Goal: Information Seeking & Learning: Learn about a topic

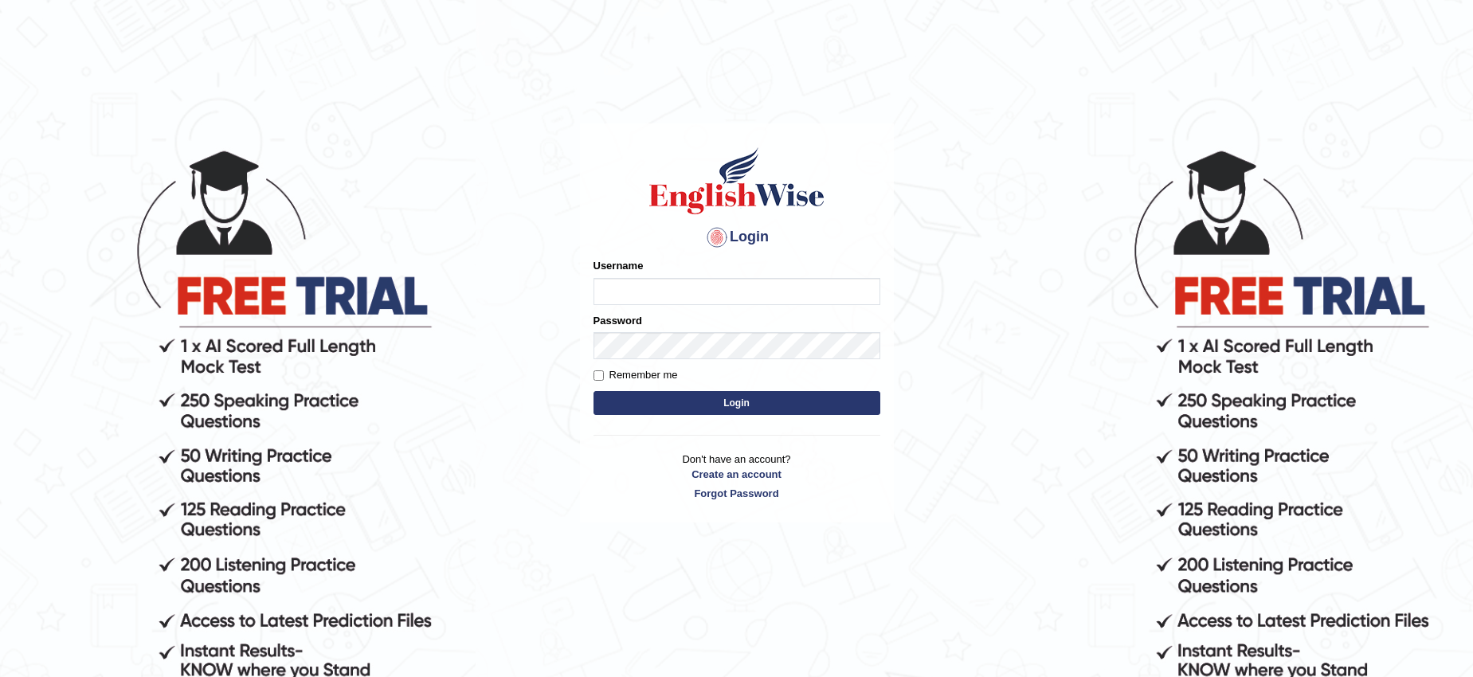
type input "0426101735"
click at [727, 406] on button "Login" at bounding box center [737, 403] width 287 height 24
click at [677, 408] on button "Login" at bounding box center [737, 403] width 287 height 24
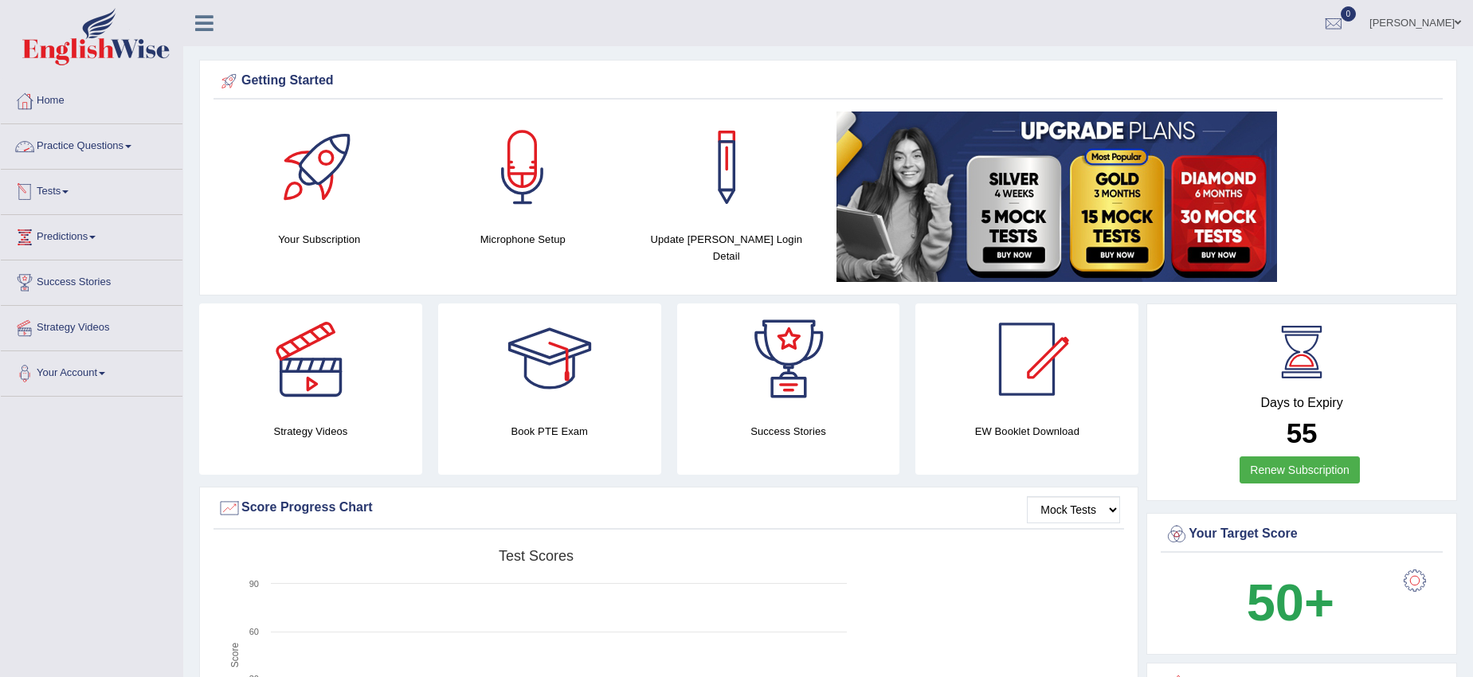
click at [73, 142] on link "Practice Questions" at bounding box center [92, 144] width 182 height 40
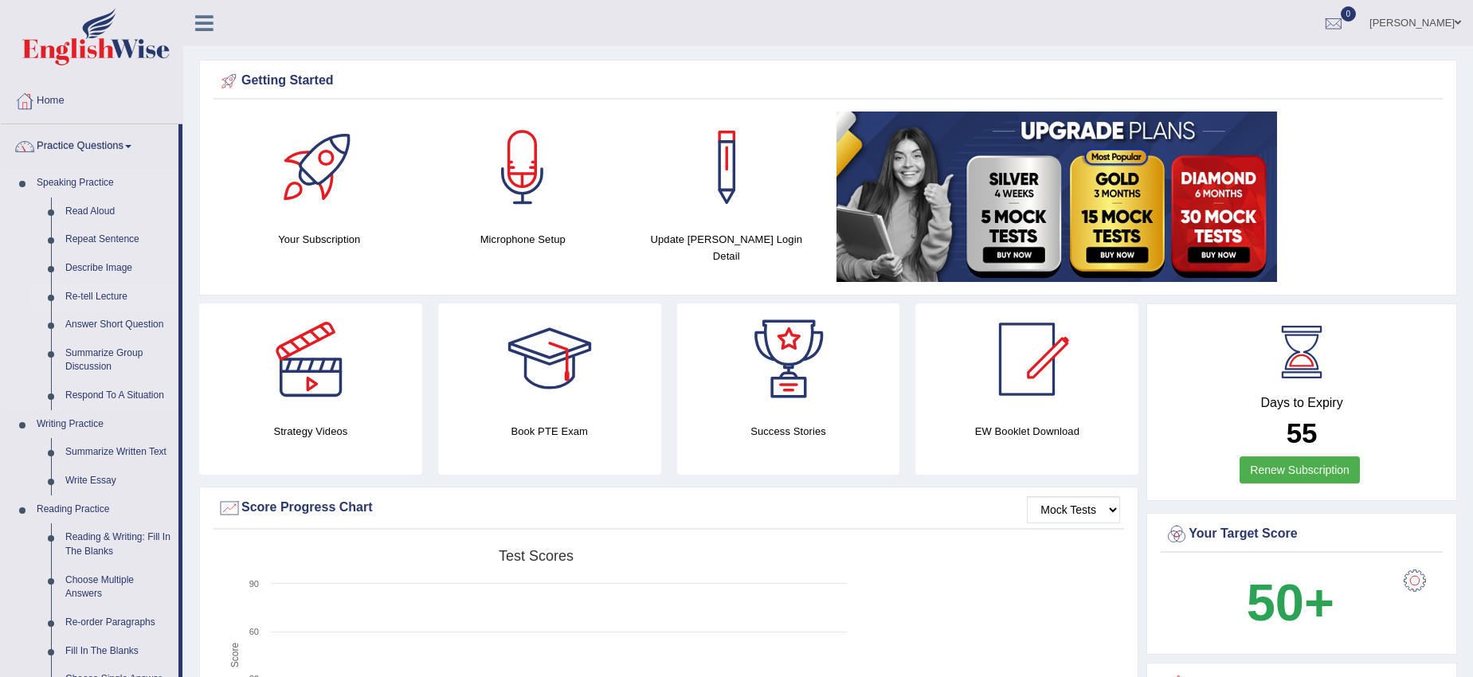
click at [100, 292] on link "Re-tell Lecture" at bounding box center [118, 297] width 120 height 29
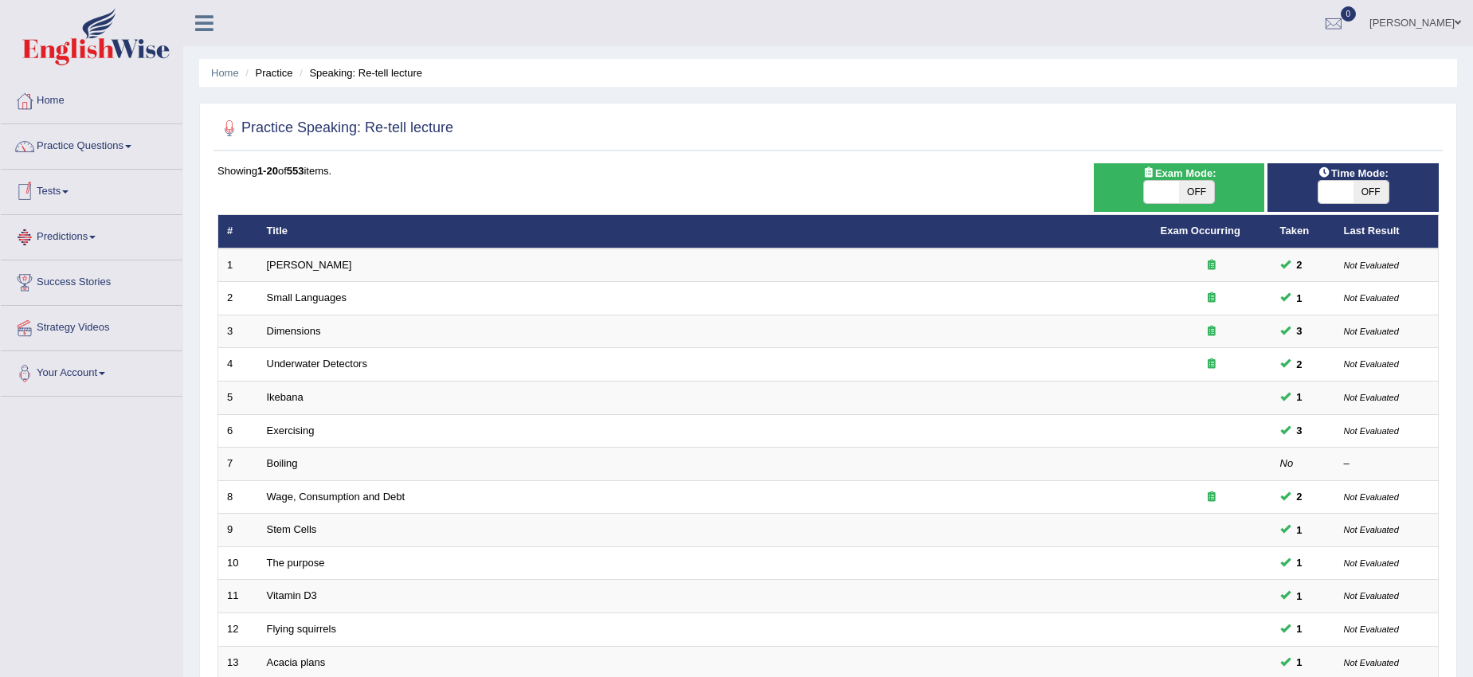
click at [1187, 189] on span "OFF" at bounding box center [1196, 192] width 35 height 22
checkbox input "true"
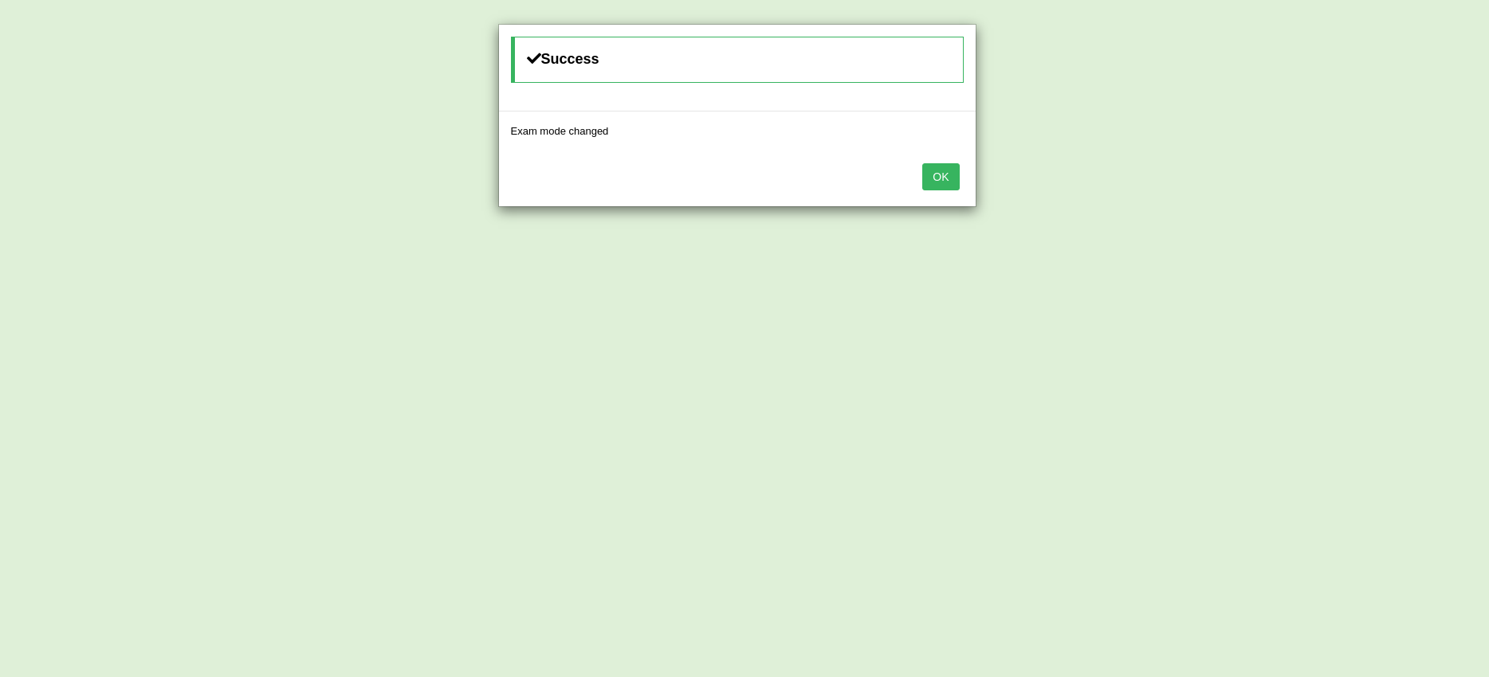
click at [949, 186] on button "OK" at bounding box center [940, 176] width 37 height 27
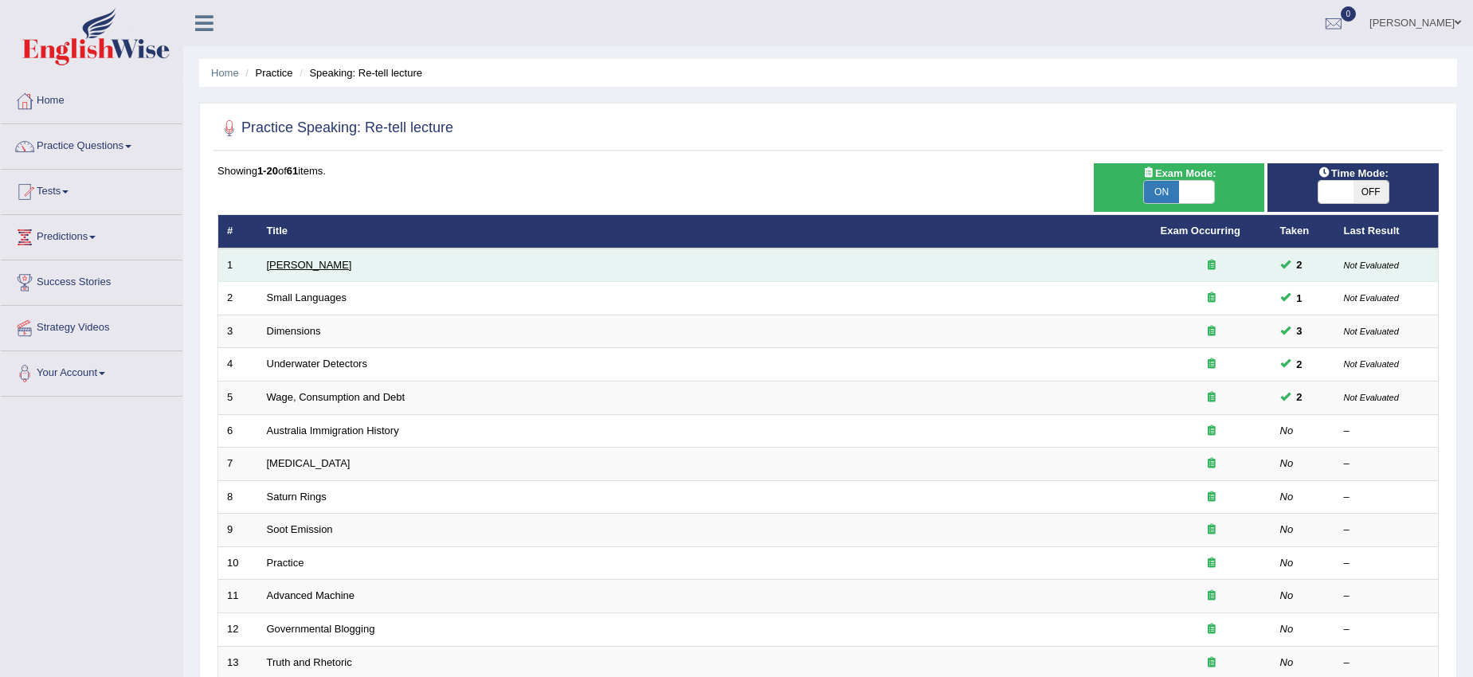
click at [307, 266] on link "Amory Lovins" at bounding box center [309, 265] width 85 height 12
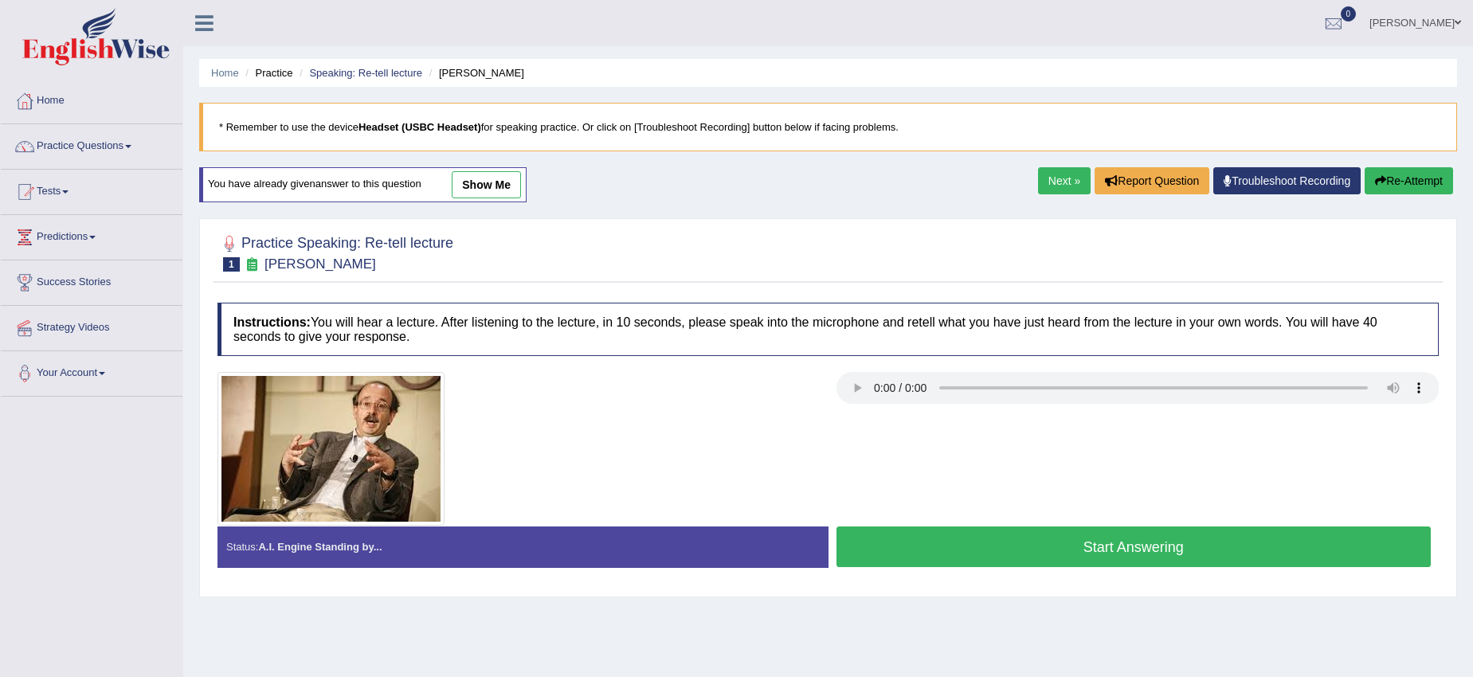
click at [892, 535] on button "Start Answering" at bounding box center [1134, 547] width 595 height 41
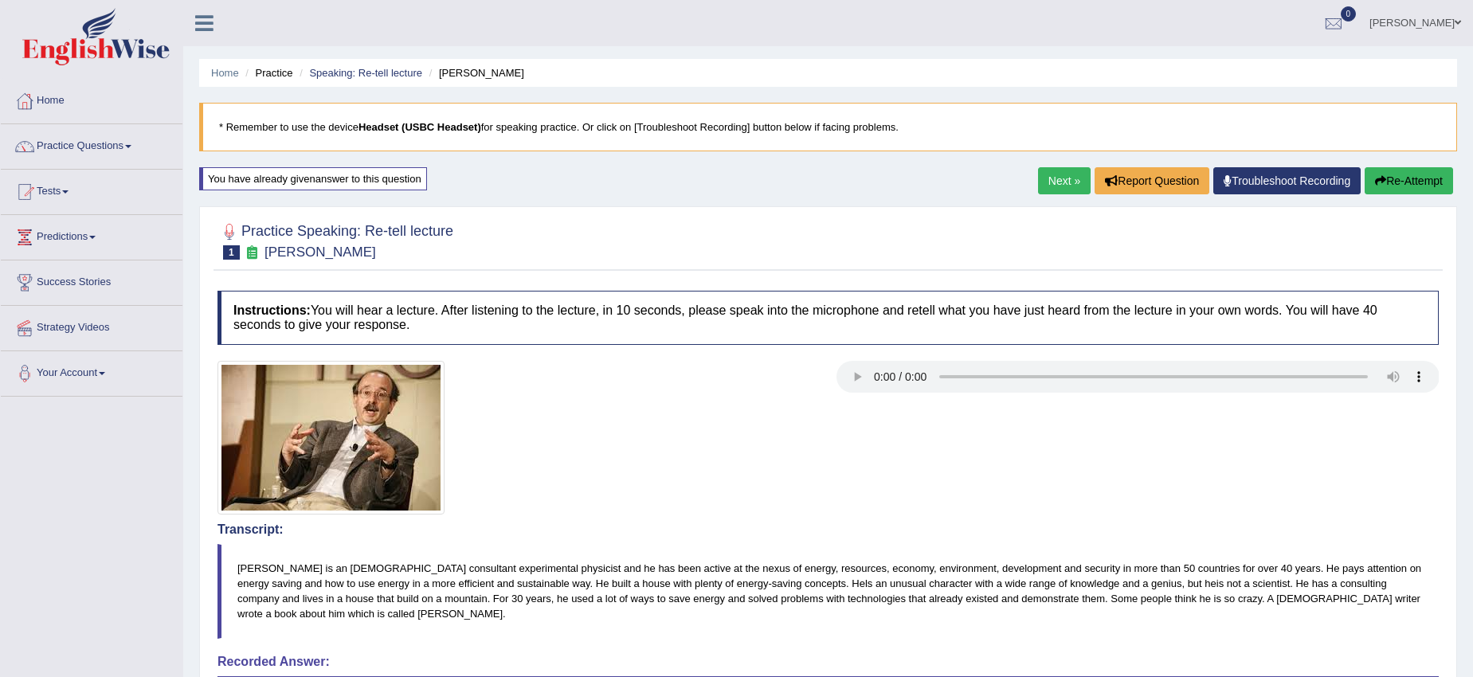
click at [1394, 180] on button "Re-Attempt" at bounding box center [1409, 180] width 88 height 27
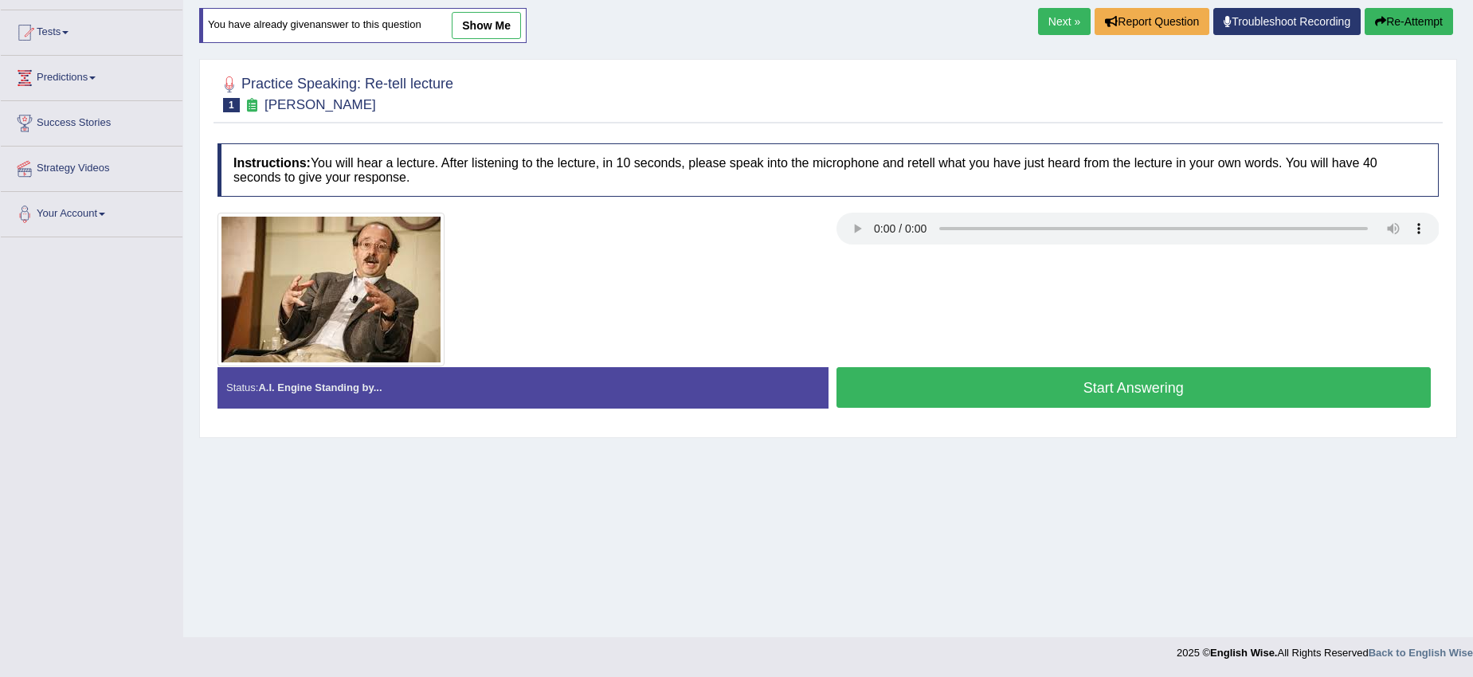
click at [1048, 400] on button "Start Answering" at bounding box center [1134, 387] width 595 height 41
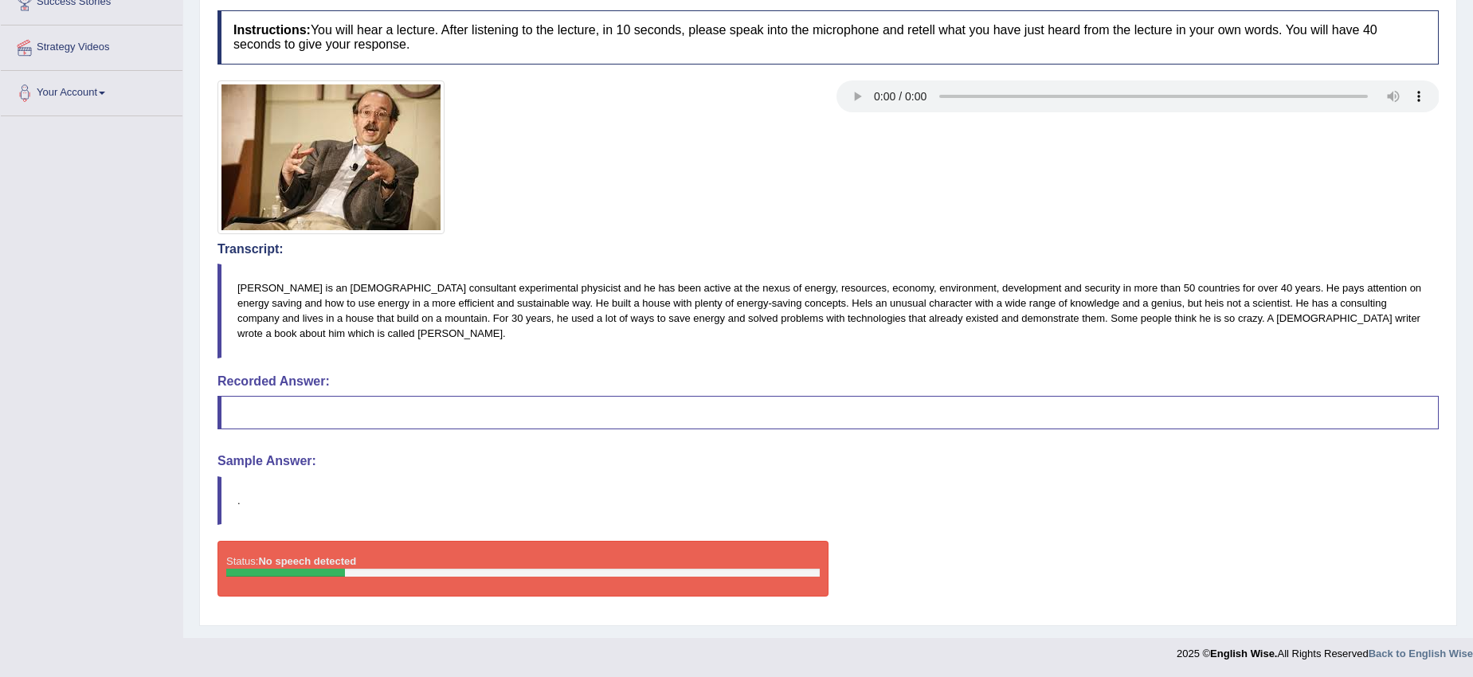
scroll to position [281, 0]
